Goal: Transaction & Acquisition: Purchase product/service

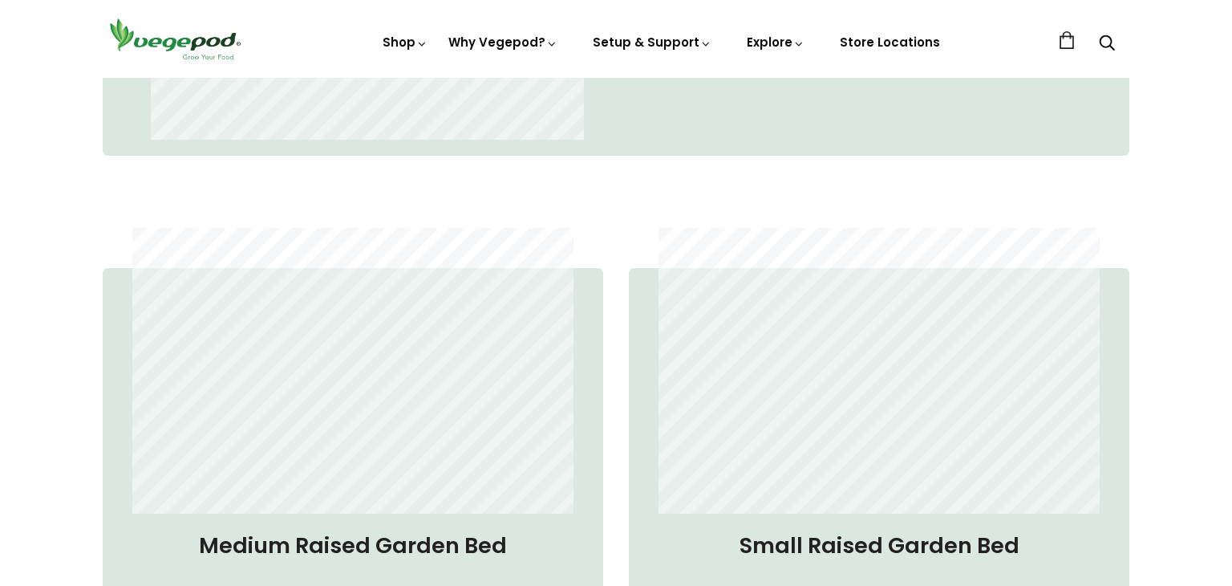
scroll to position [1182, 0]
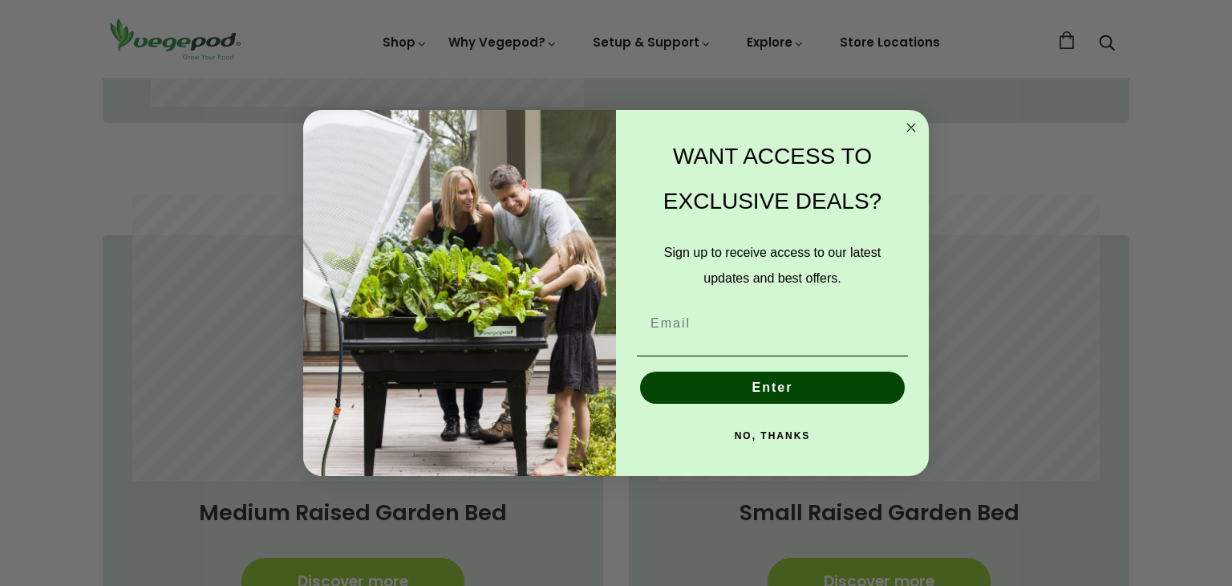
click at [908, 126] on circle "Close dialog" at bounding box center [911, 127] width 18 height 18
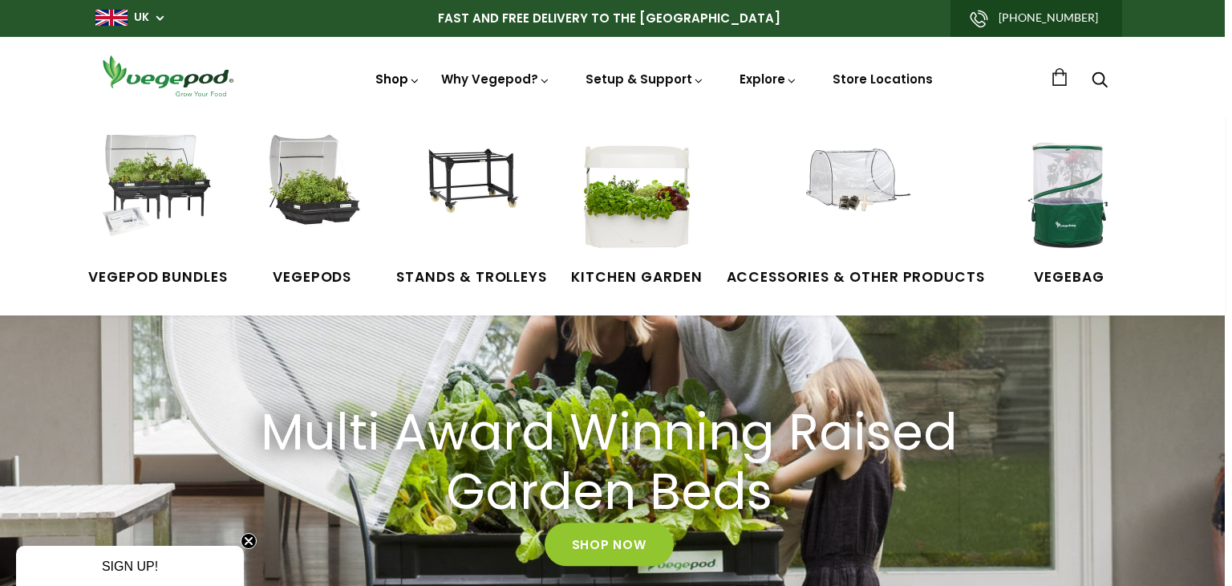
scroll to position [0, 884]
click at [164, 277] on span "Vegepod Bundles" at bounding box center [158, 277] width 140 height 21
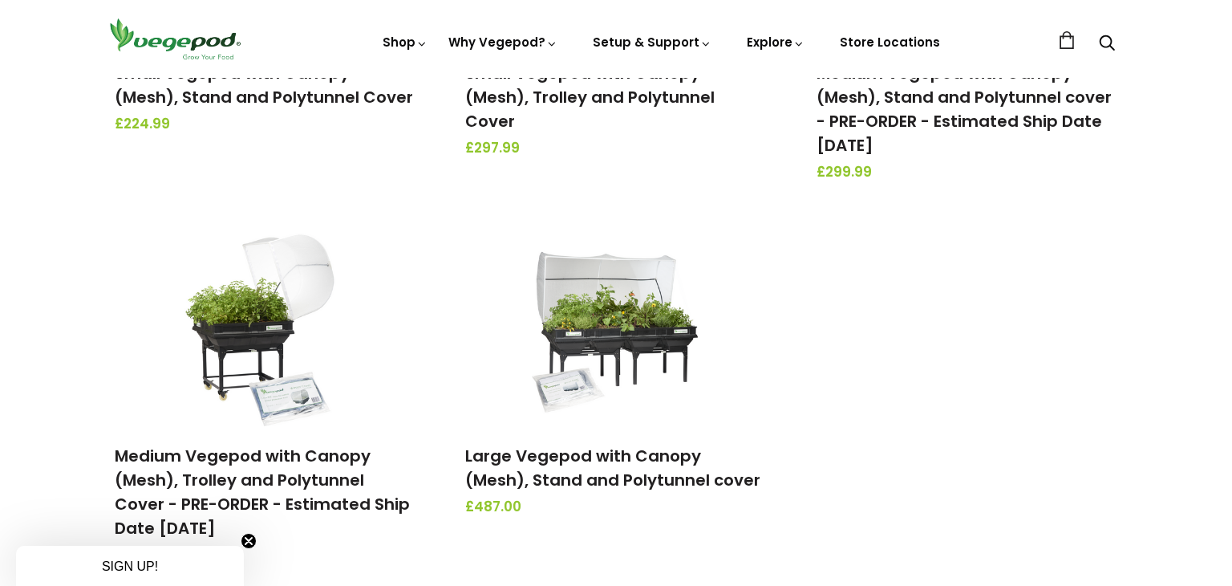
scroll to position [462, 0]
